Goal: Information Seeking & Learning: Learn about a topic

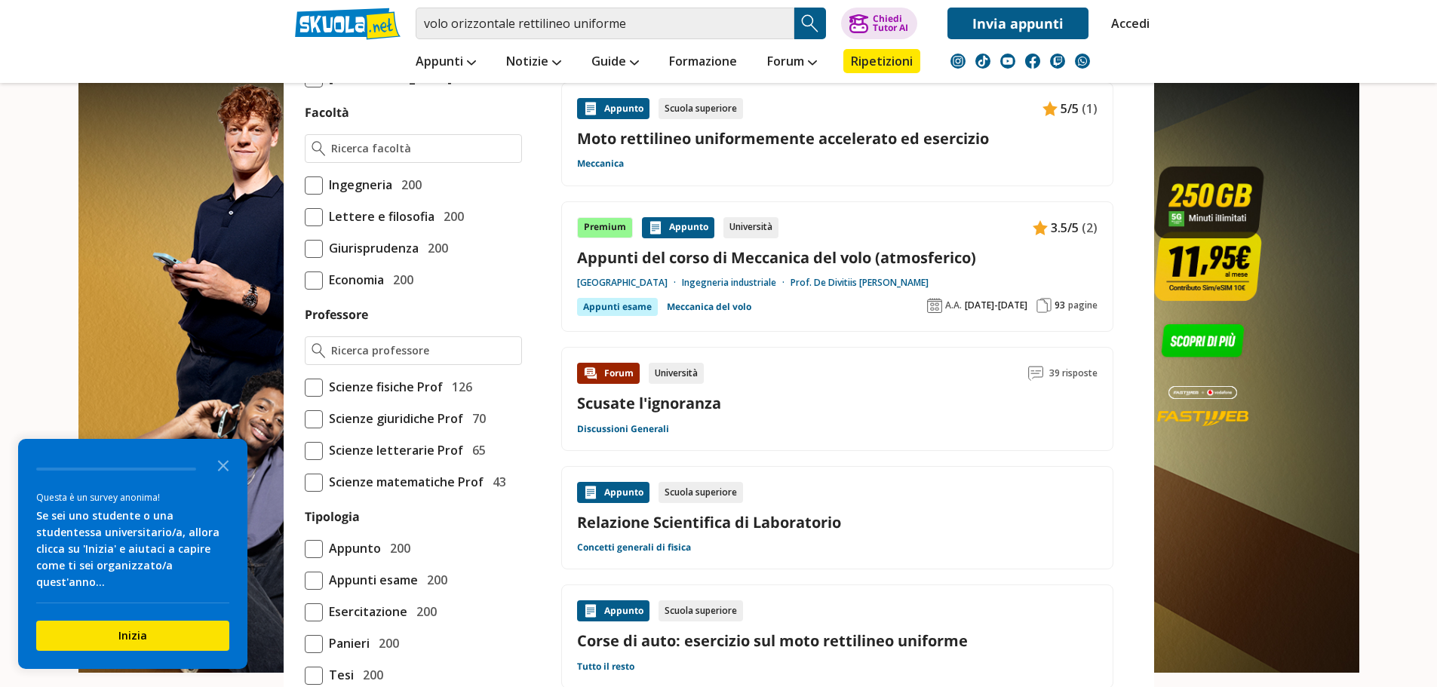
scroll to position [830, 0]
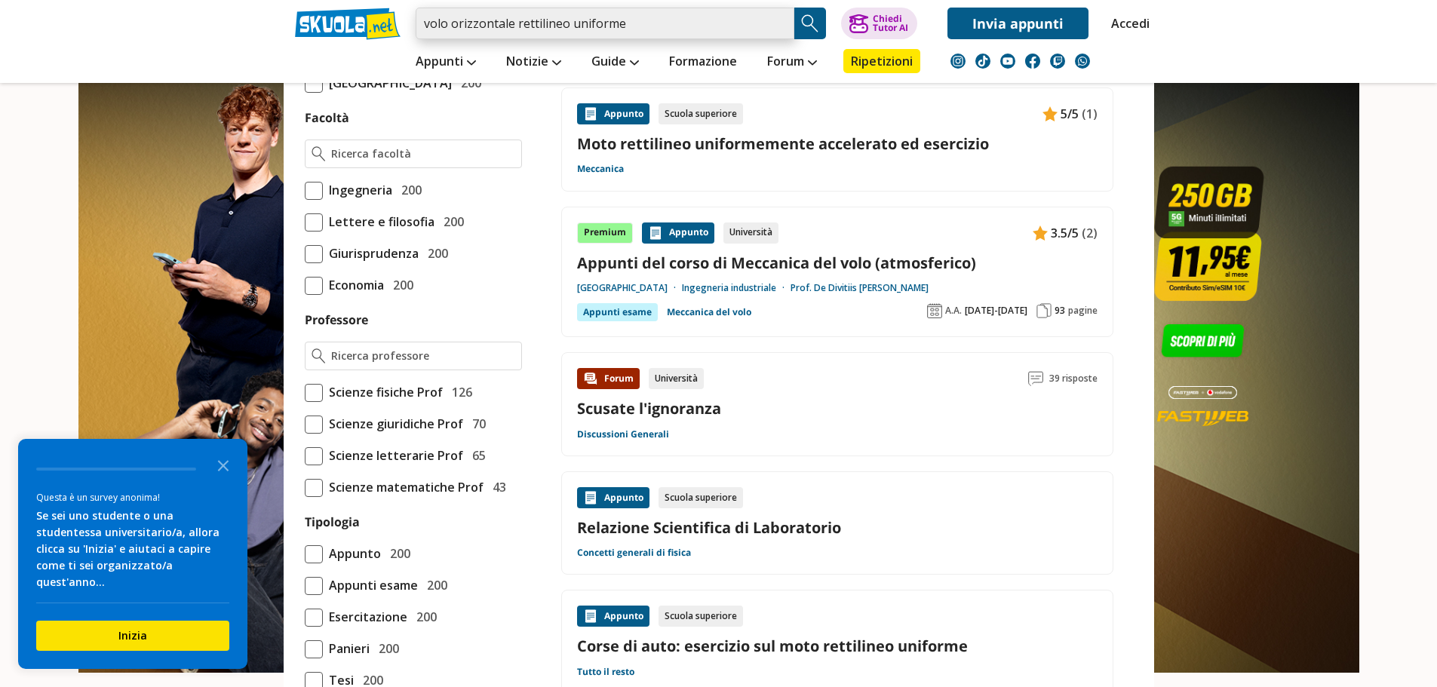
click at [629, 23] on input "volo orizzontale rettilineo uniforme" at bounding box center [605, 24] width 379 height 32
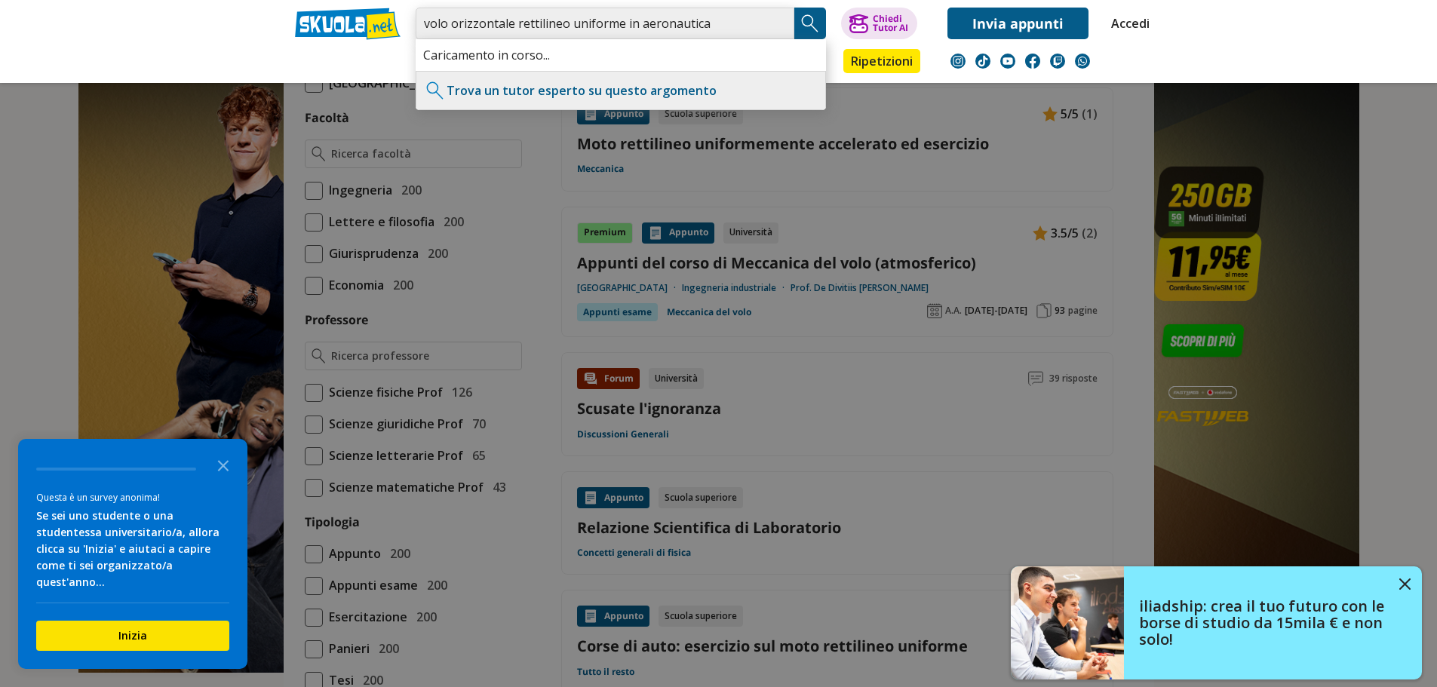
type input "volo orizzontale rettilineo uniforme in aeronautica"
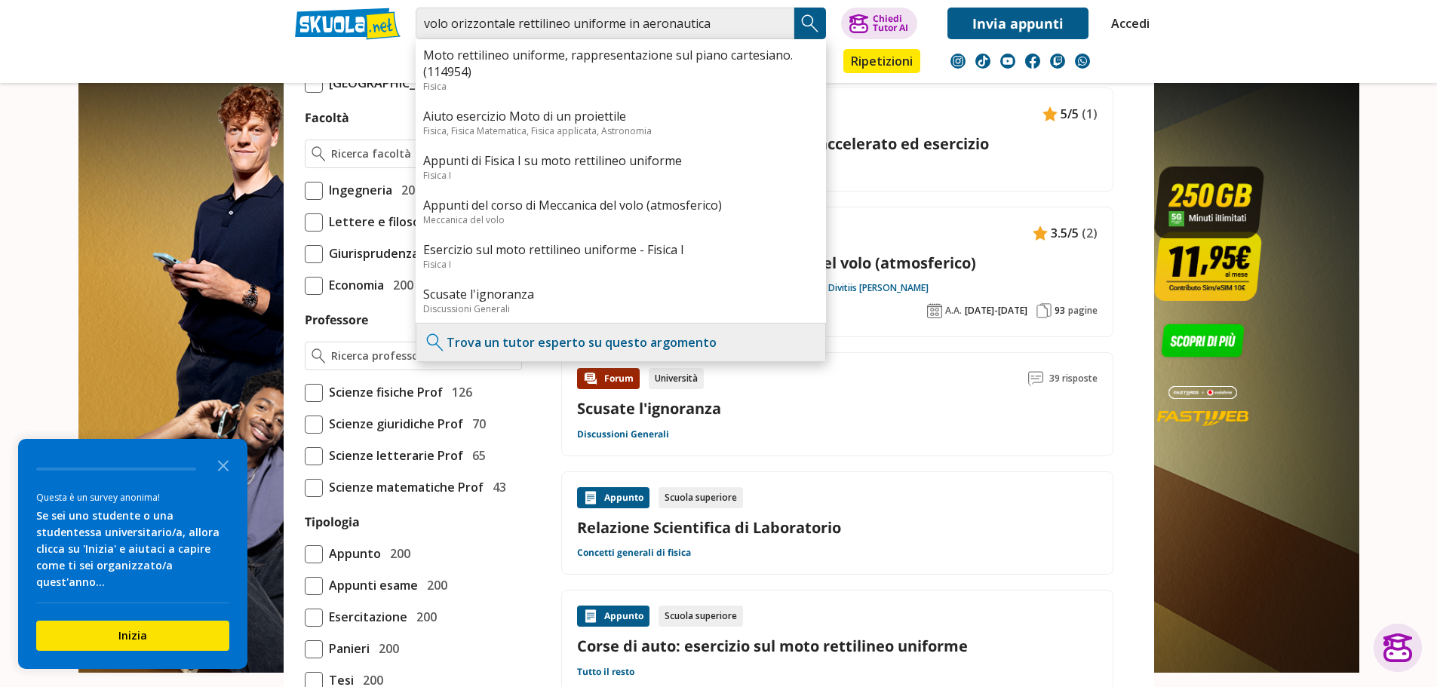
click at [821, 26] on img "Search Button" at bounding box center [810, 23] width 23 height 23
click at [810, 24] on img "Search Button" at bounding box center [810, 23] width 23 height 23
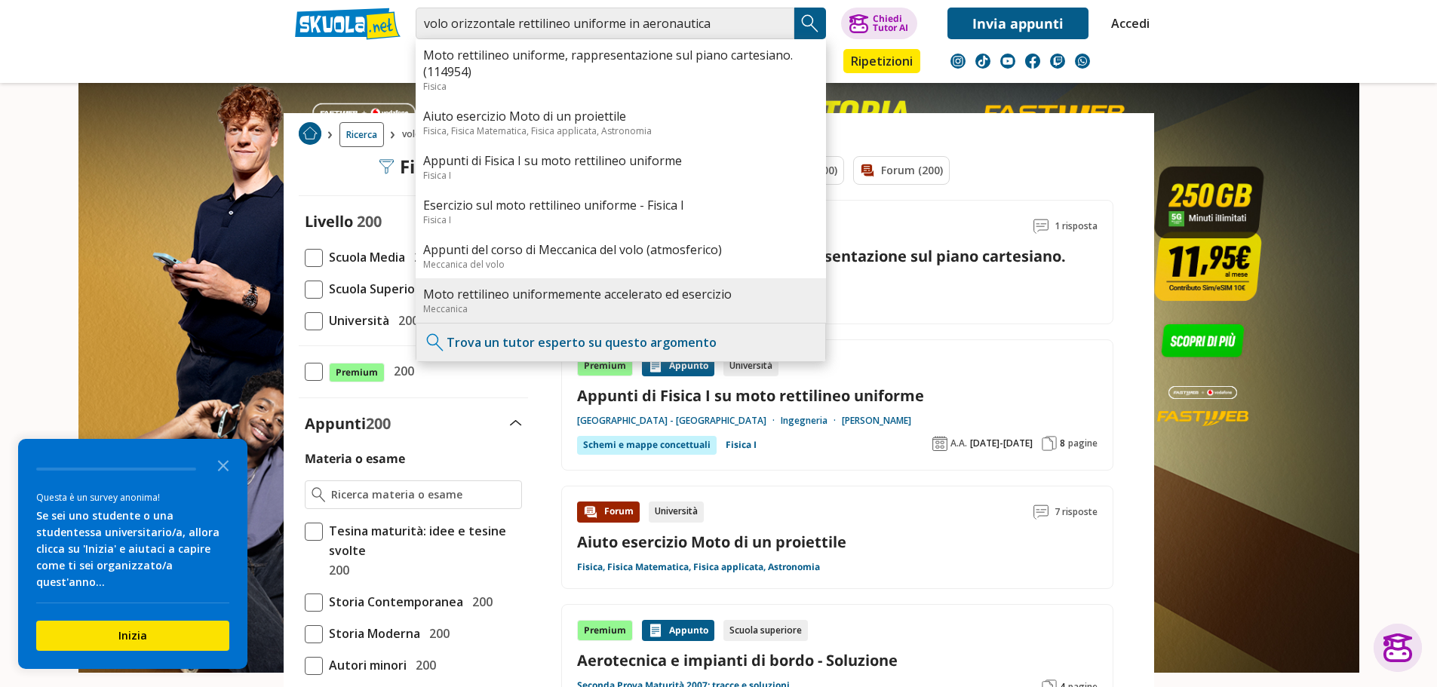
scroll to position [226, 0]
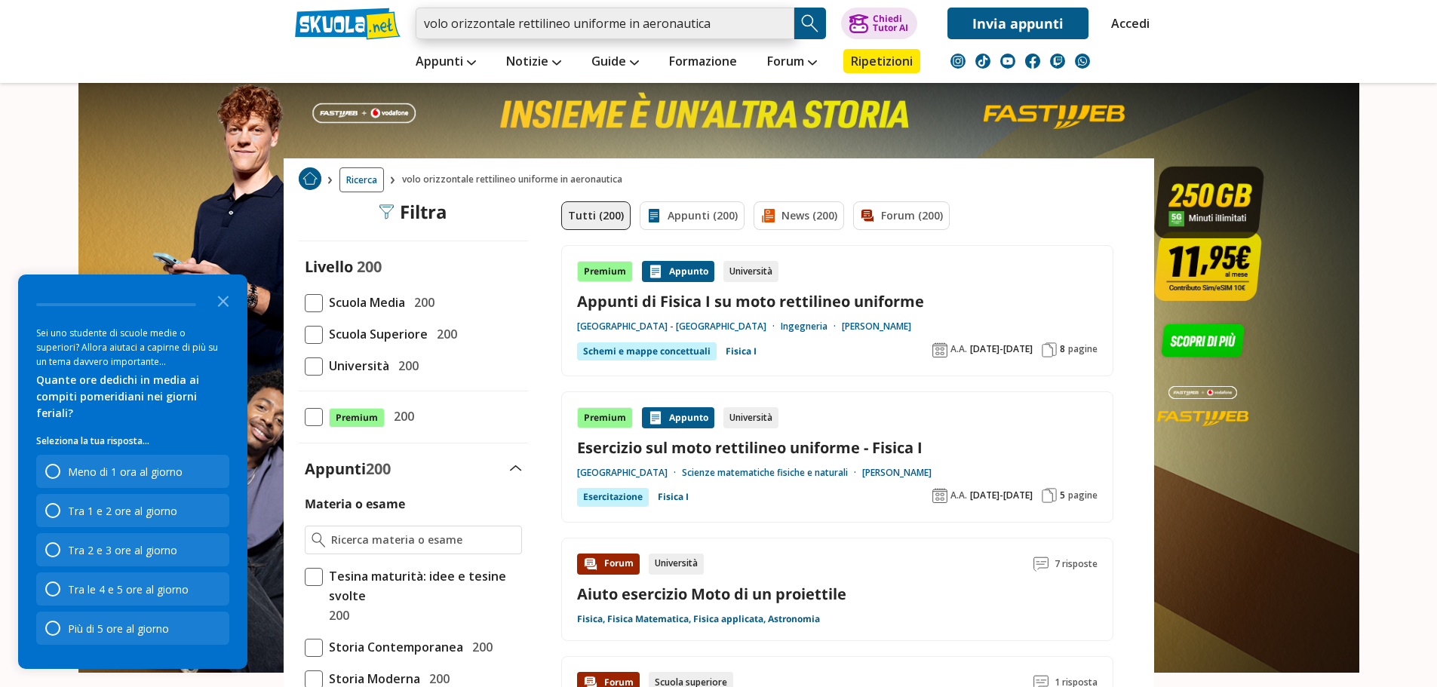
click at [718, 27] on input "volo orizzontale rettilineo uniforme in aeronautica" at bounding box center [605, 24] width 379 height 32
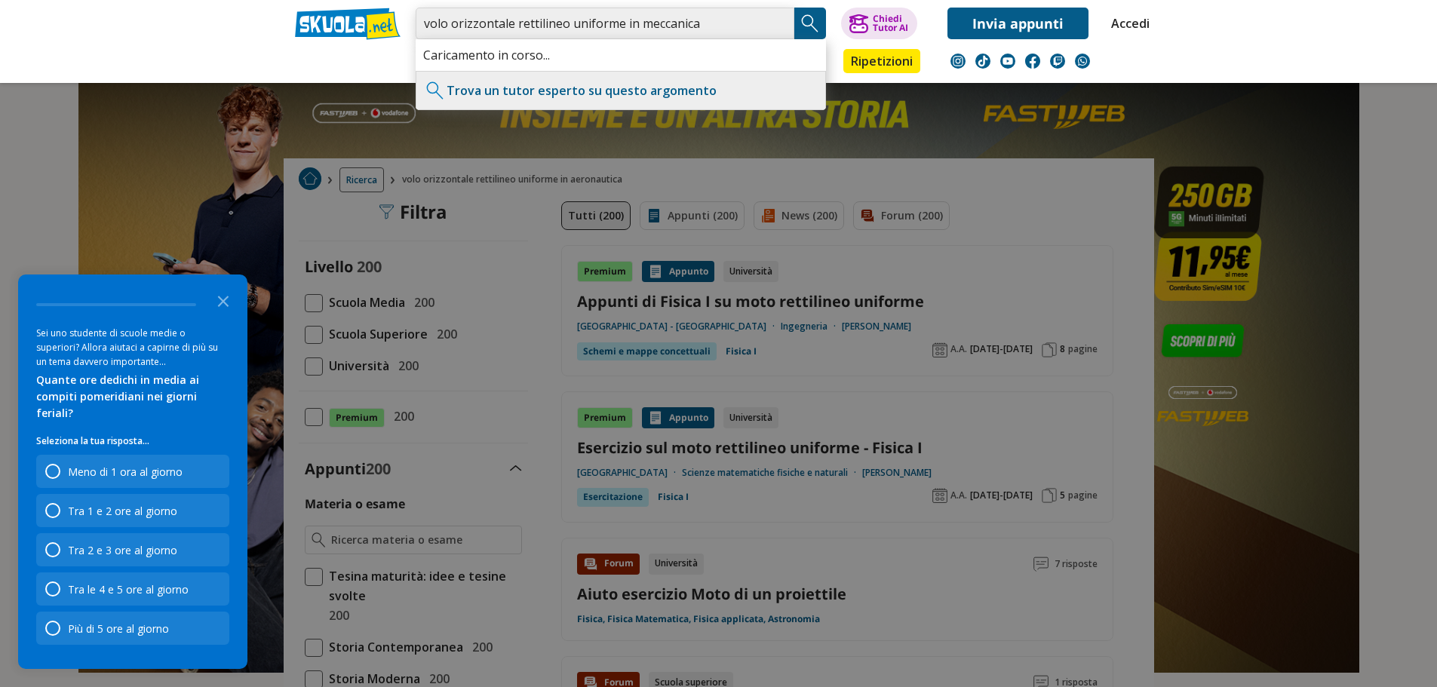
type input "volo orizzontale rettilineo uniforme in meccanica"
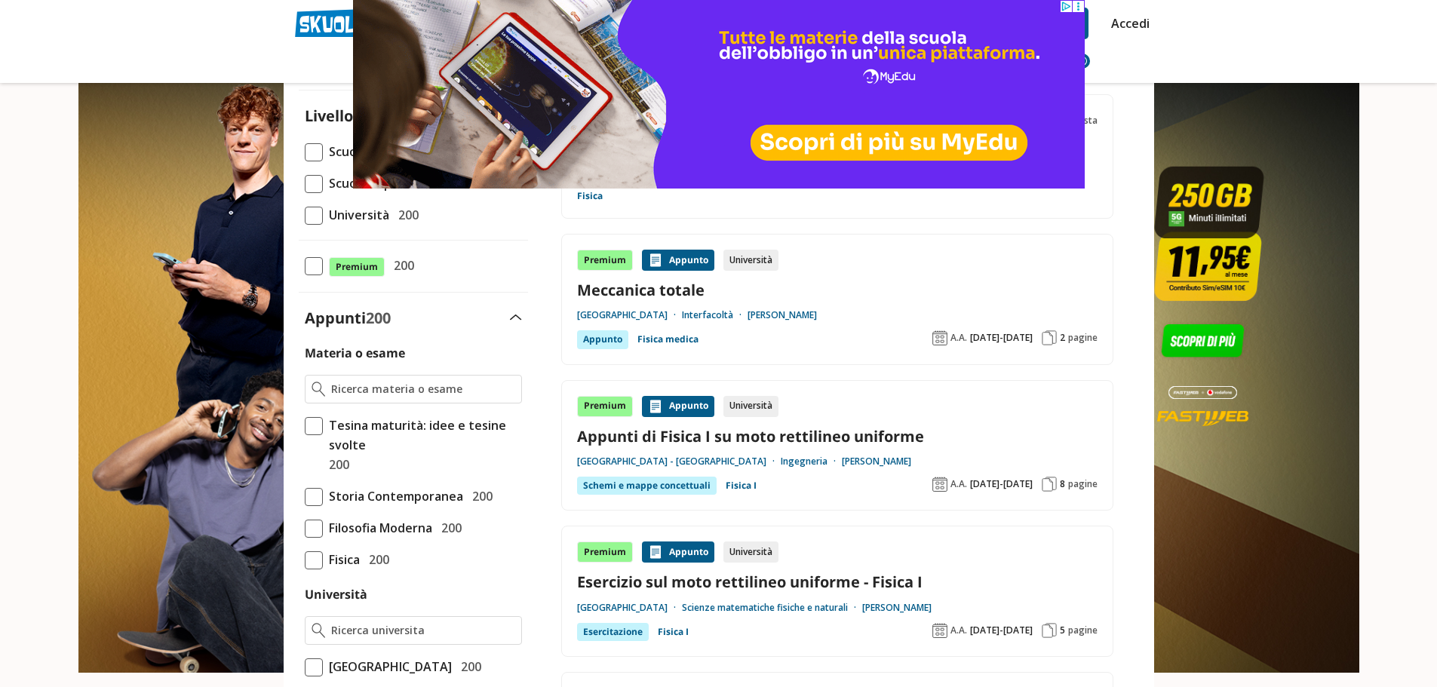
scroll to position [226, 0]
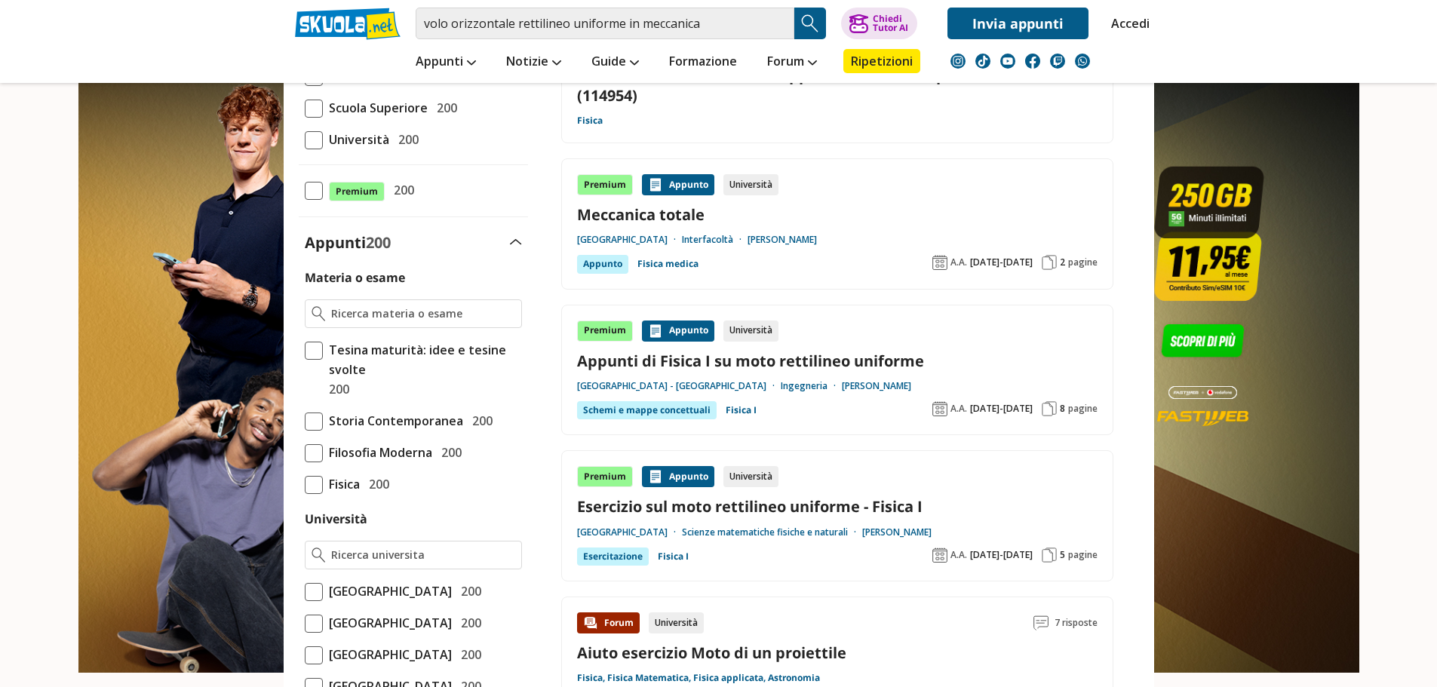
click at [731, 361] on link "Appunti di Fisica I su moto rettilineo uniforme" at bounding box center [837, 361] width 520 height 20
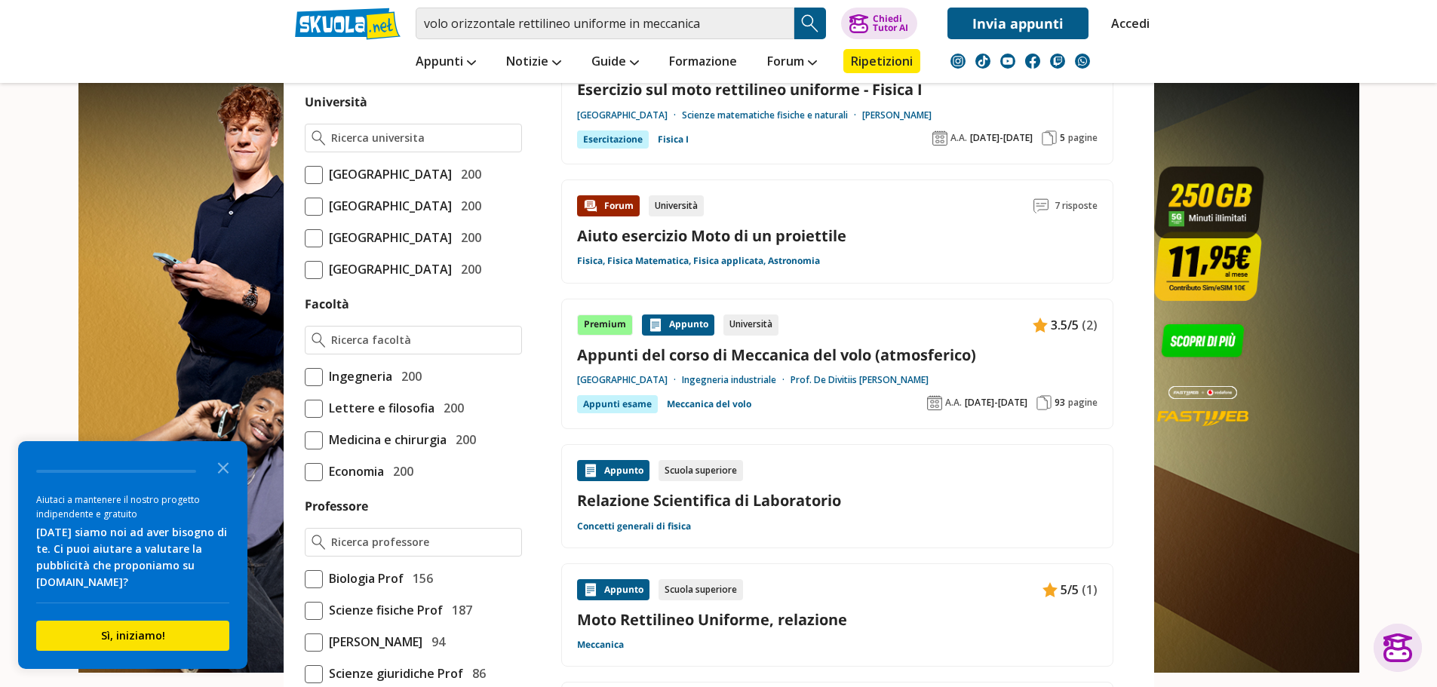
scroll to position [679, 0]
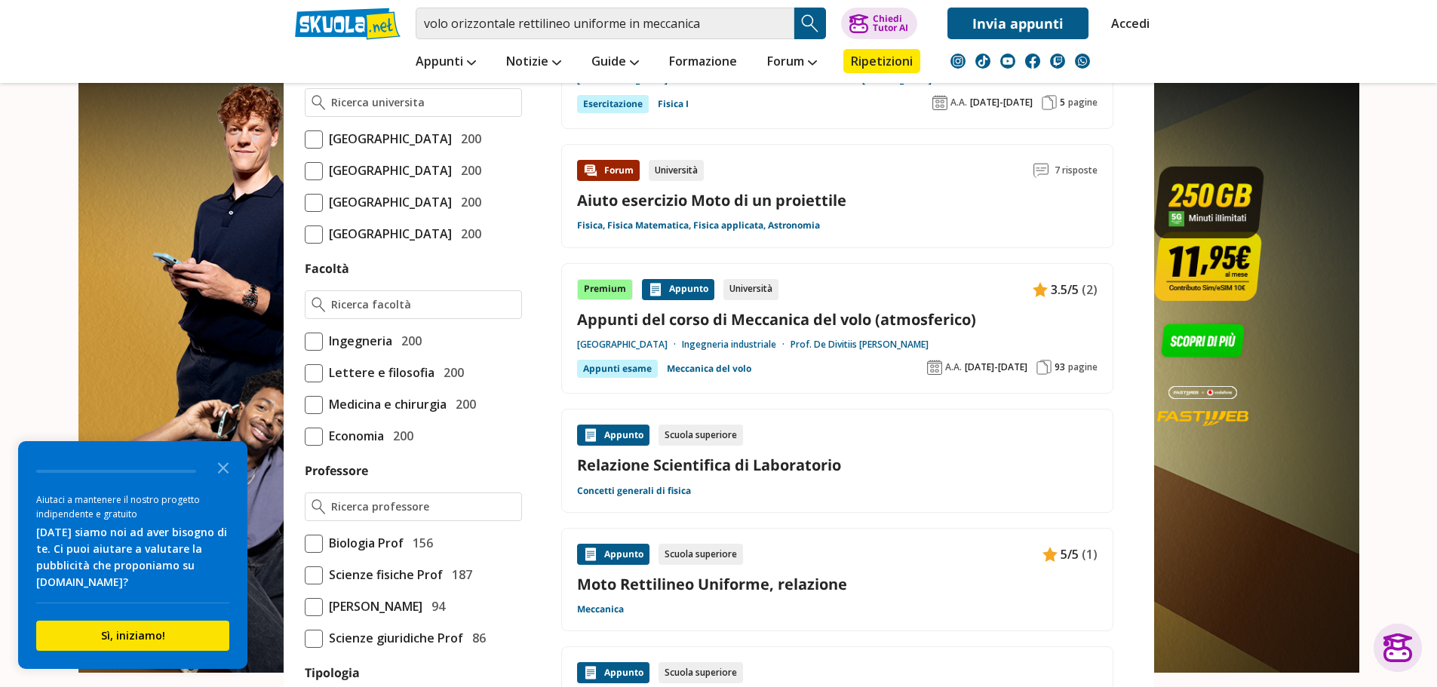
click at [692, 318] on link "Appunti del corso di Meccanica del volo (atmosferico)" at bounding box center [837, 319] width 520 height 20
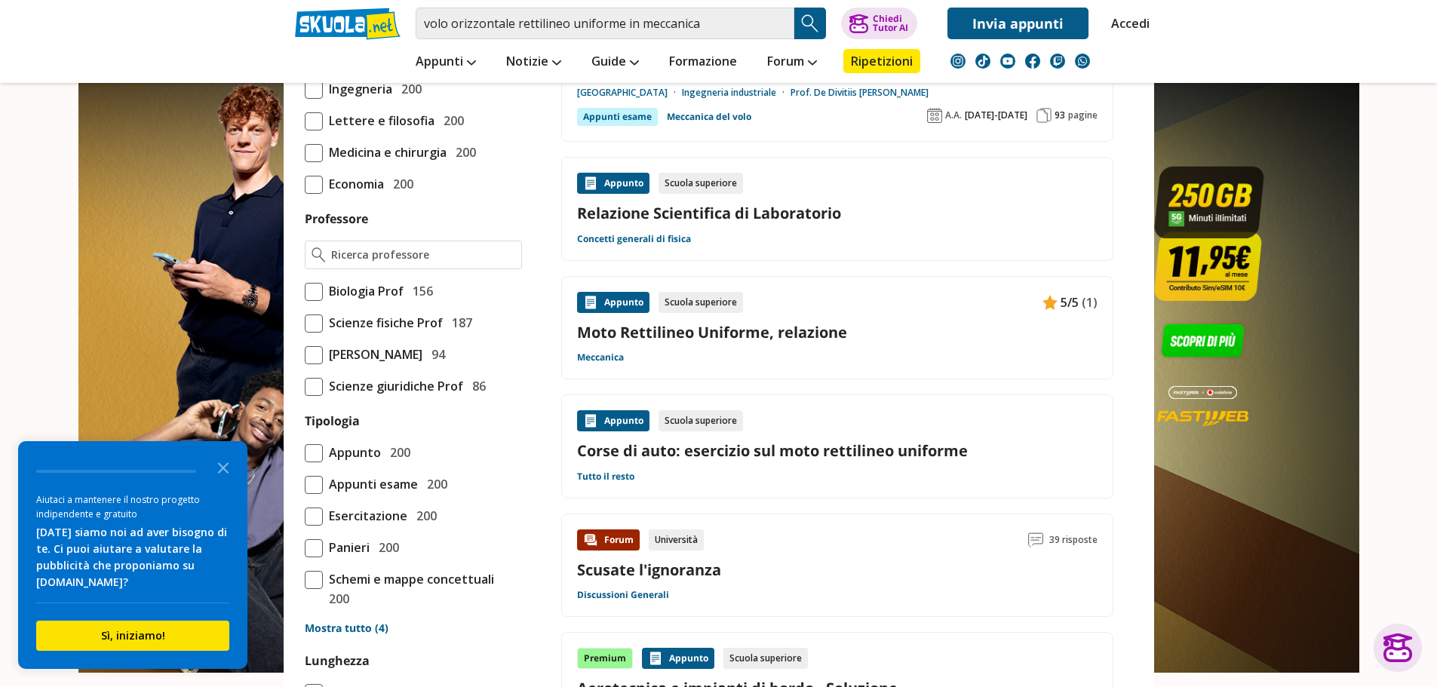
scroll to position [980, 0]
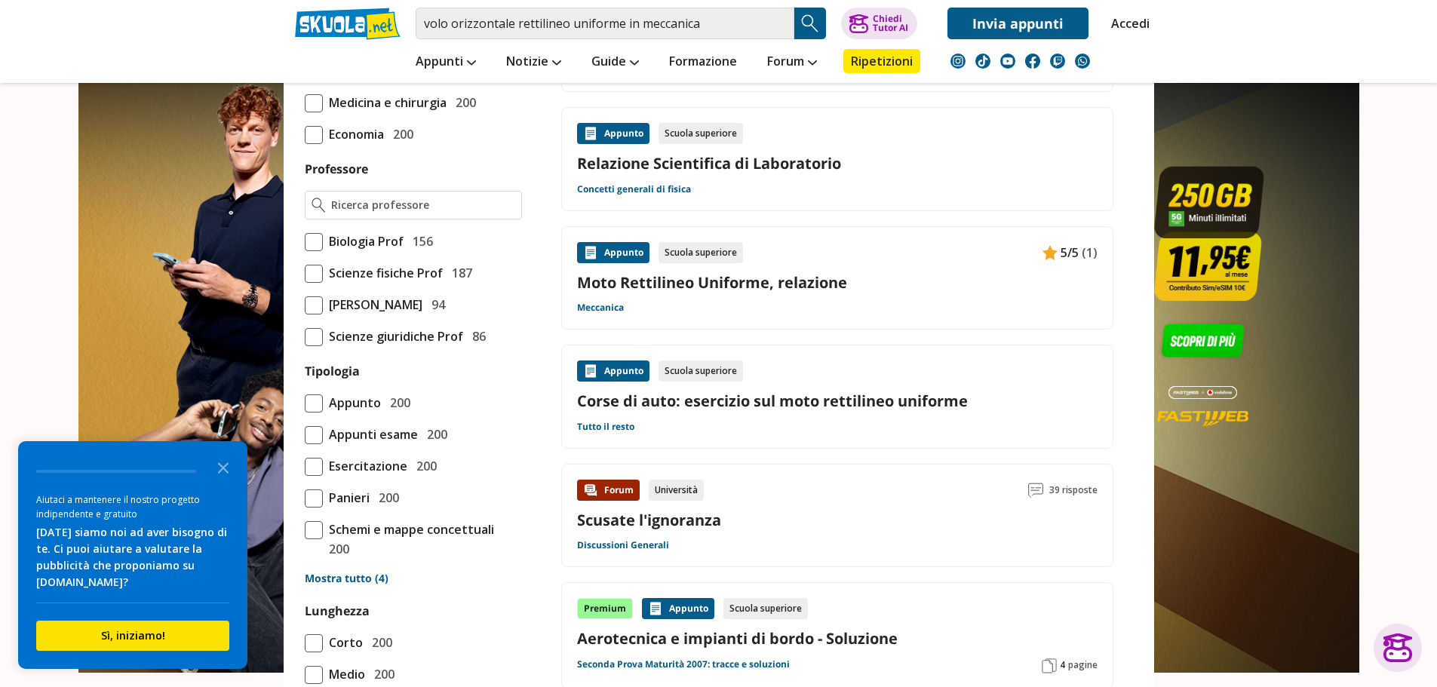
click at [735, 280] on link "Moto Rettilineo Uniforme, relazione" at bounding box center [837, 282] width 520 height 20
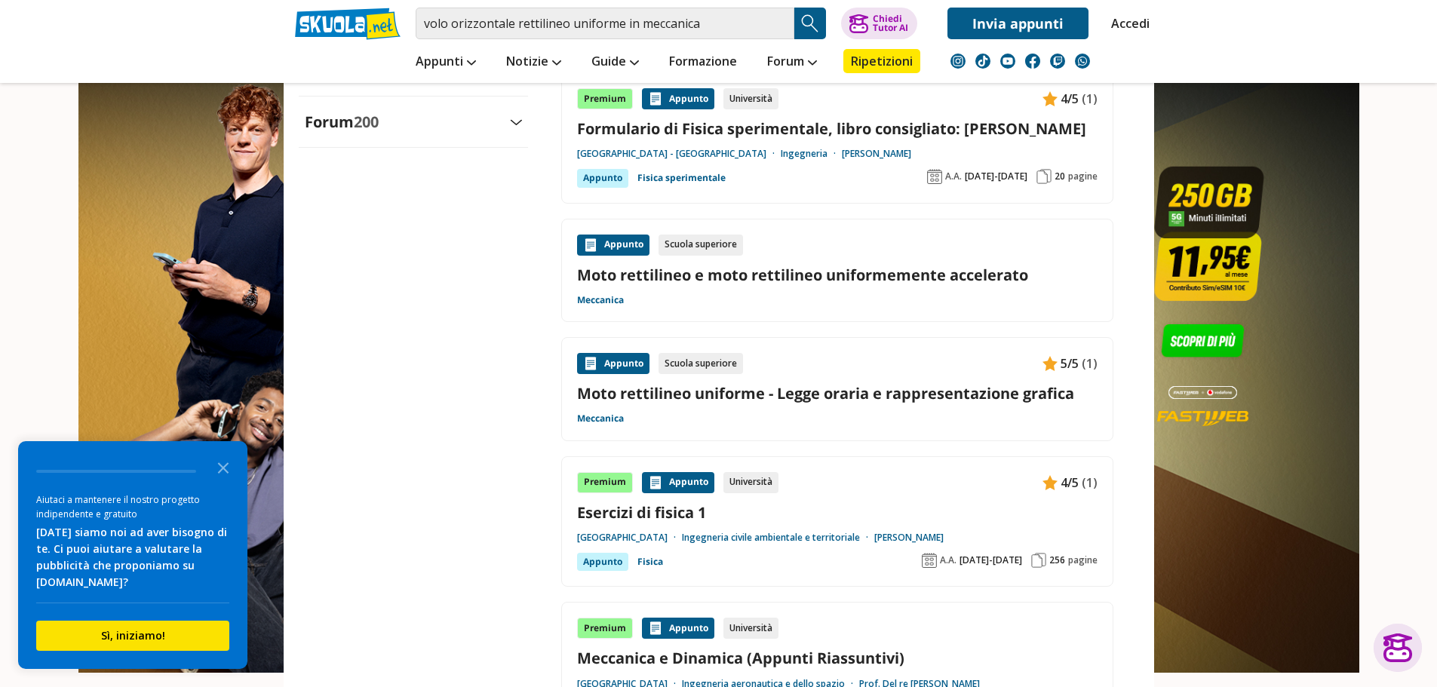
scroll to position [1735, 0]
click at [674, 403] on link "Moto rettilineo uniforme - Legge oraria e rappresentazione grafica" at bounding box center [837, 392] width 520 height 20
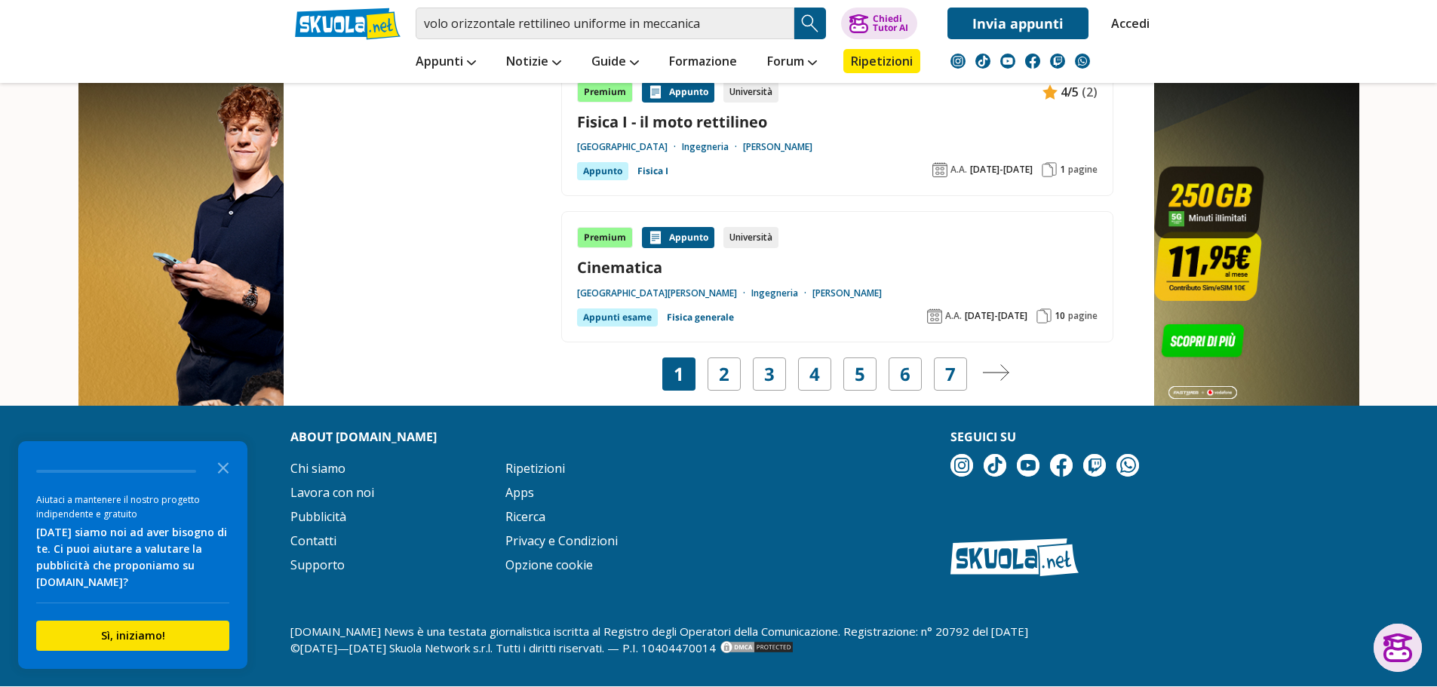
scroll to position [2556, 0]
click at [646, 272] on link "Cinematica" at bounding box center [837, 267] width 520 height 20
click at [983, 378] on img "Pagina successiva" at bounding box center [995, 372] width 27 height 17
click at [1005, 372] on img "Pagina successiva" at bounding box center [995, 372] width 27 height 17
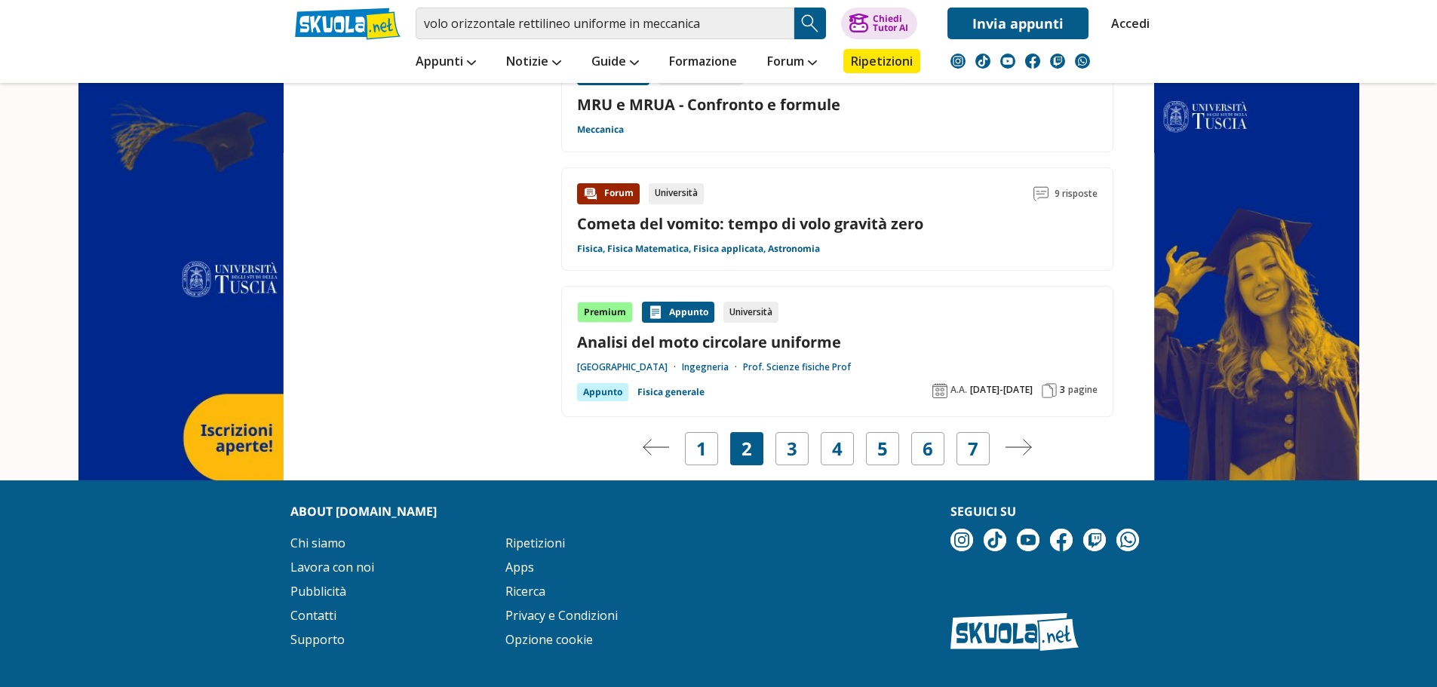
scroll to position [2644, 0]
click at [790, 448] on link "3" at bounding box center [792, 449] width 11 height 21
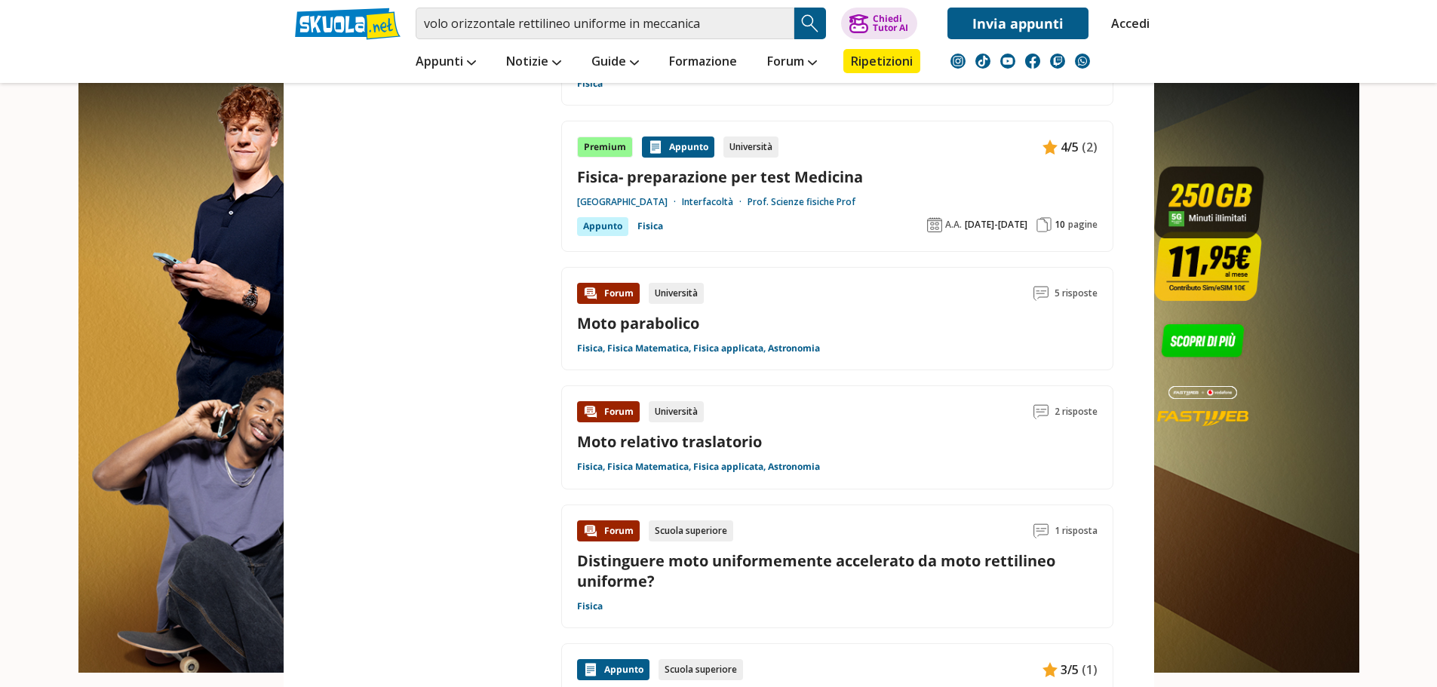
scroll to position [1735, 0]
